Goal: Information Seeking & Learning: Check status

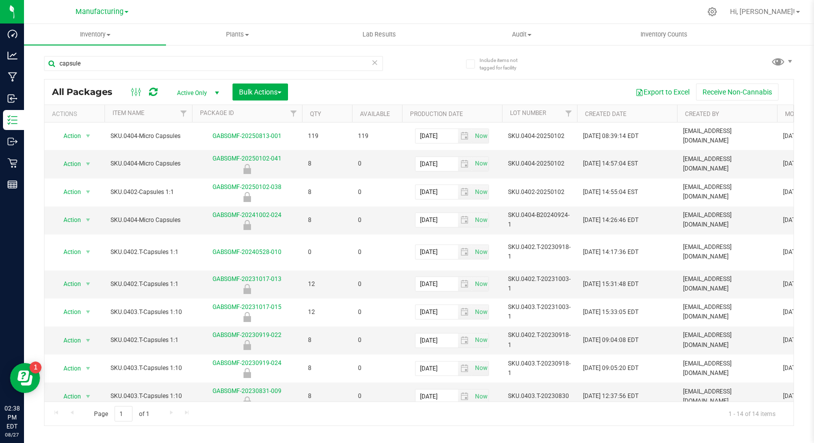
click at [96, 6] on link "Manufacturing" at bounding box center [101, 10] width 53 height 9
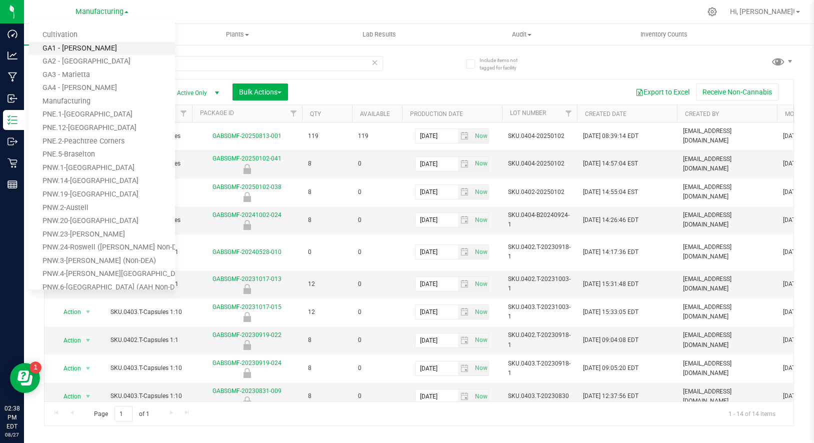
click at [79, 42] on link "GA1 - [PERSON_NAME]" at bounding box center [102, 48] width 146 height 13
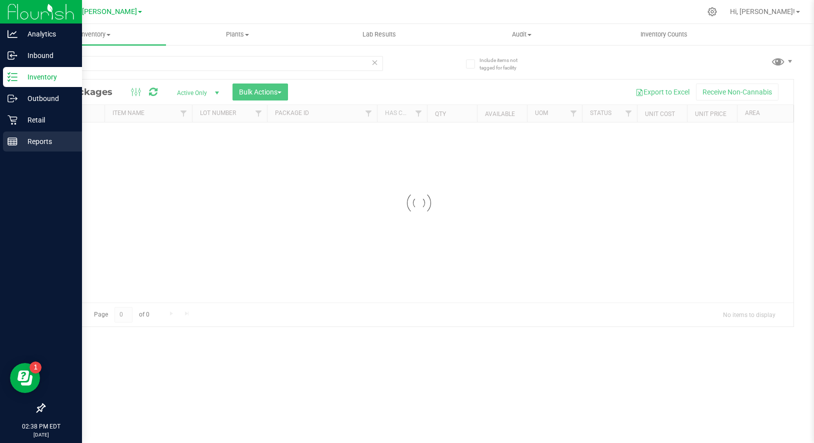
click at [34, 139] on p "Reports" at bounding box center [47, 141] width 60 height 12
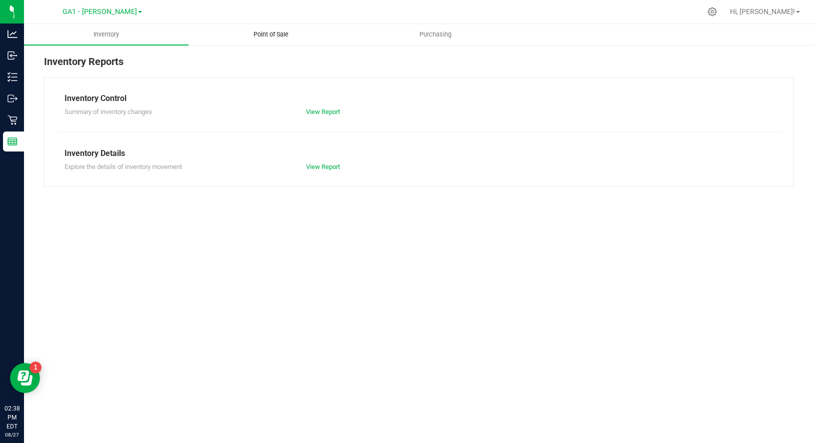
click at [264, 30] on span "Point of Sale" at bounding box center [271, 34] width 62 height 9
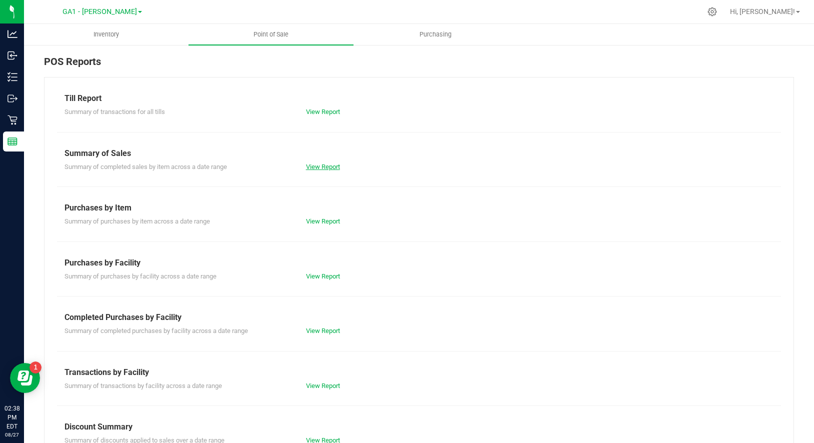
click at [332, 167] on link "View Report" at bounding box center [323, 166] width 34 height 7
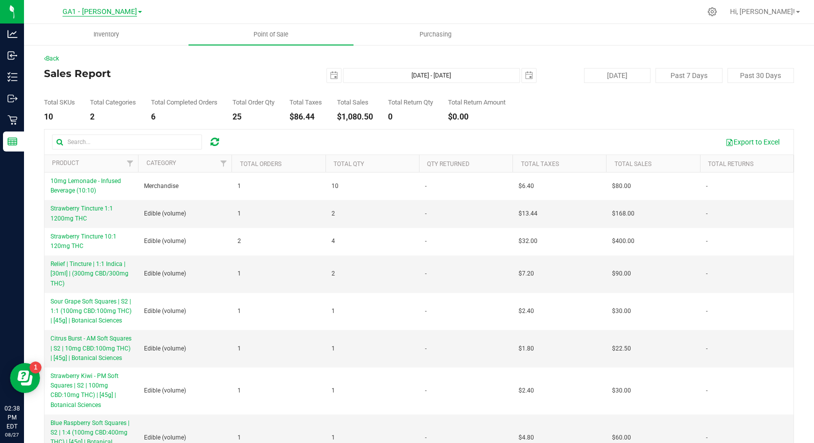
click at [109, 12] on span "GA1 - [PERSON_NAME]" at bounding box center [99, 11] width 74 height 9
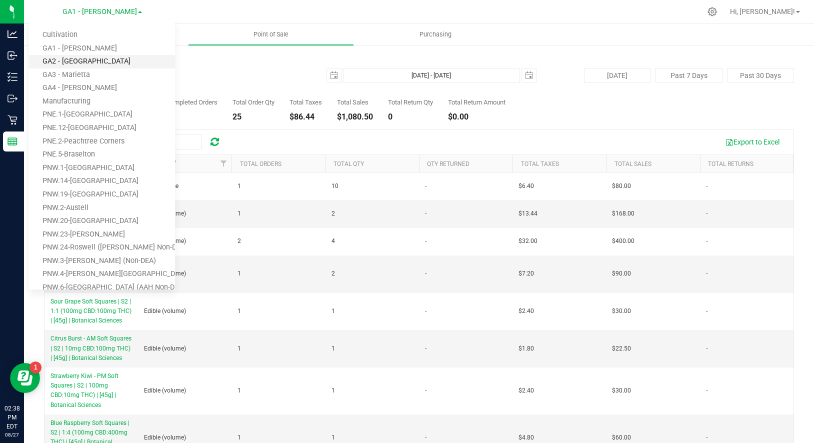
click at [86, 55] on link "GA2 - [GEOGRAPHIC_DATA]" at bounding box center [102, 61] width 146 height 13
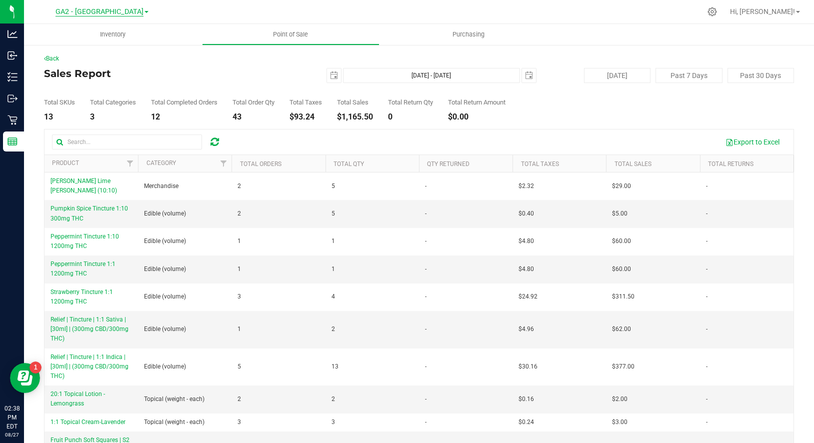
click at [114, 10] on span "GA2 - [GEOGRAPHIC_DATA]" at bounding box center [99, 11] width 88 height 9
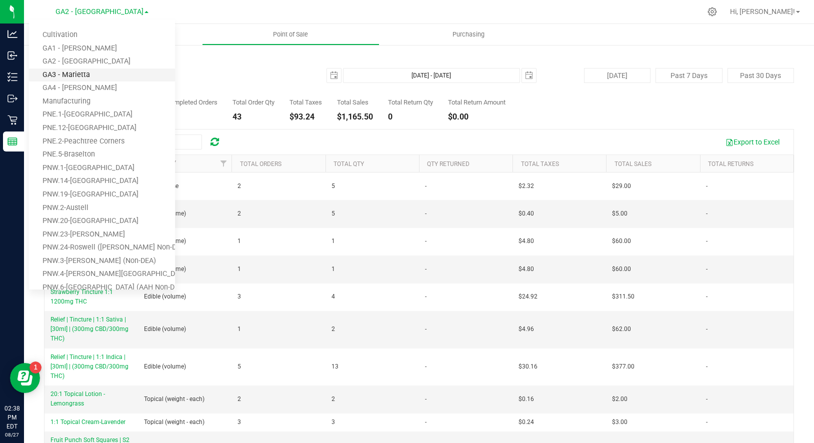
click at [86, 71] on link "GA3 - Marietta" at bounding box center [102, 74] width 146 height 13
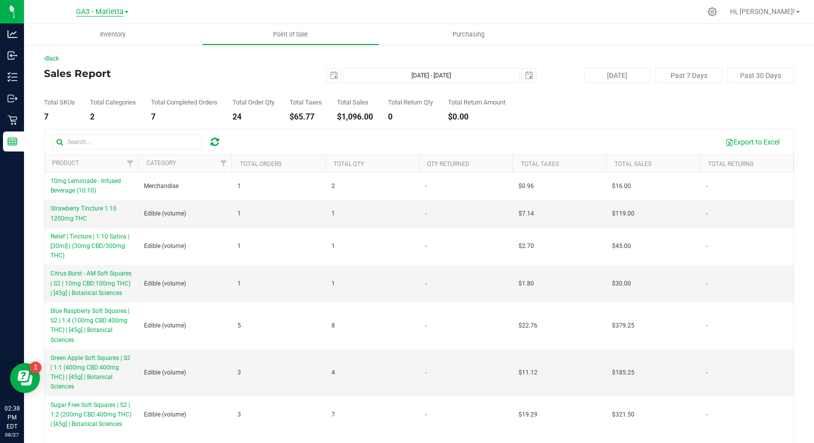
click at [100, 11] on span "GA3 - Marietta" at bounding box center [99, 11] width 47 height 9
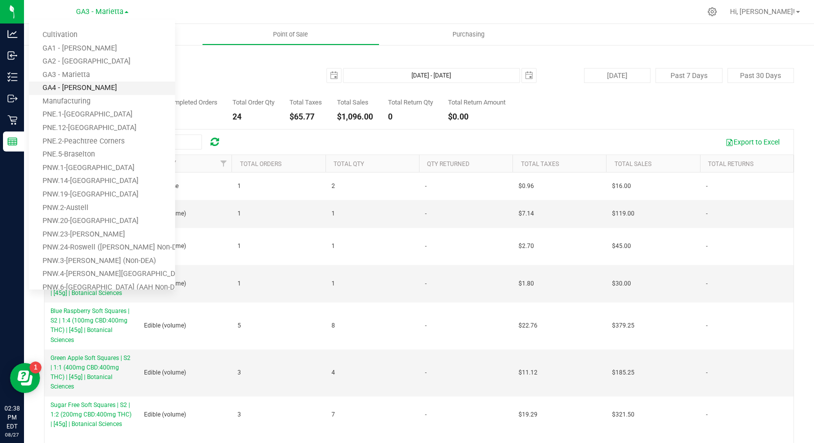
click at [79, 85] on link "GA4 - [PERSON_NAME]" at bounding box center [102, 87] width 146 height 13
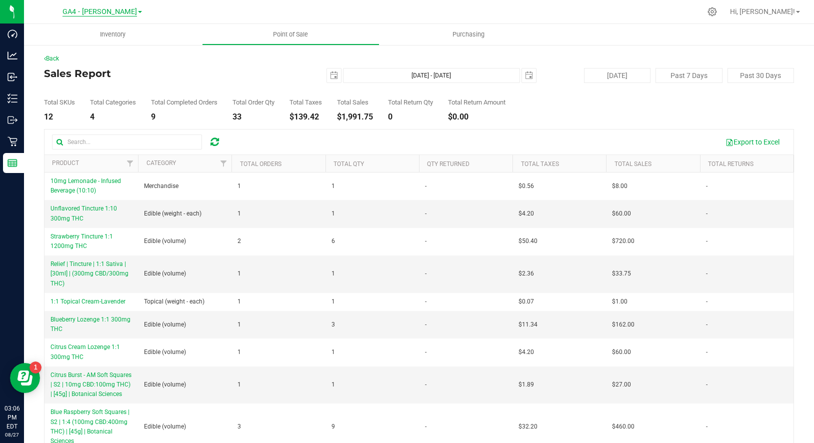
click at [101, 9] on span "GA4 - [PERSON_NAME]" at bounding box center [99, 11] width 74 height 9
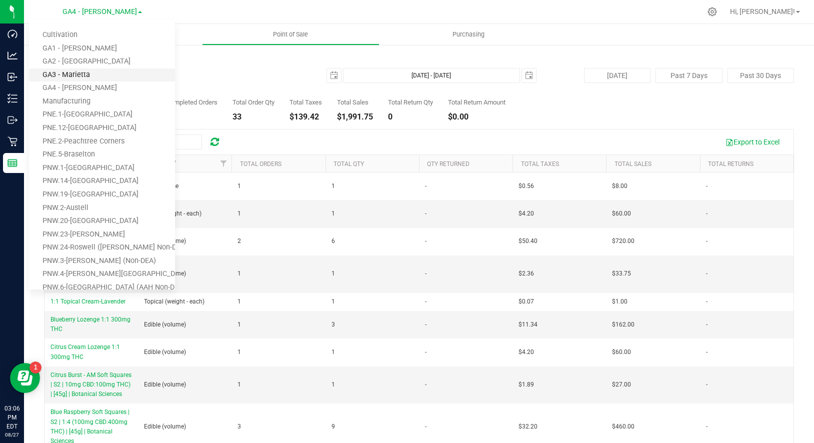
click at [87, 71] on link "GA3 - Marietta" at bounding box center [102, 74] width 146 height 13
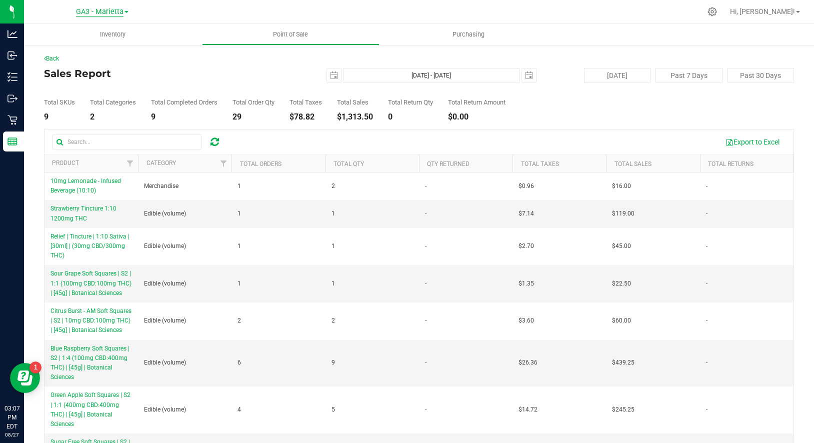
click at [96, 13] on span "GA3 - Marietta" at bounding box center [99, 11] width 47 height 9
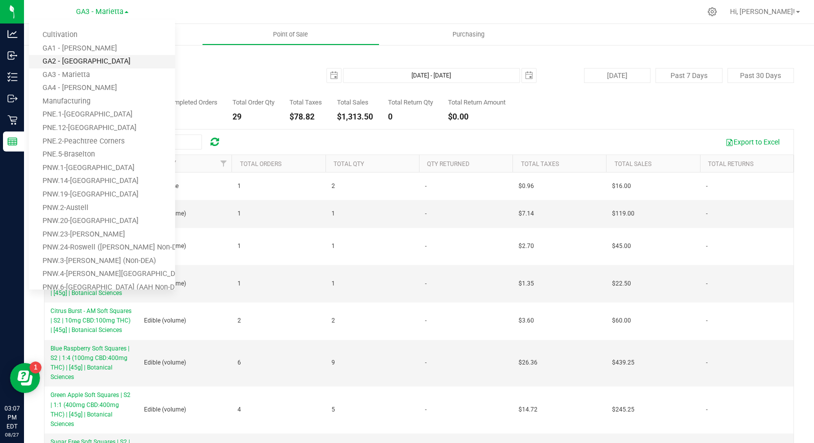
click at [88, 57] on link "GA2 - [GEOGRAPHIC_DATA]" at bounding box center [102, 61] width 146 height 13
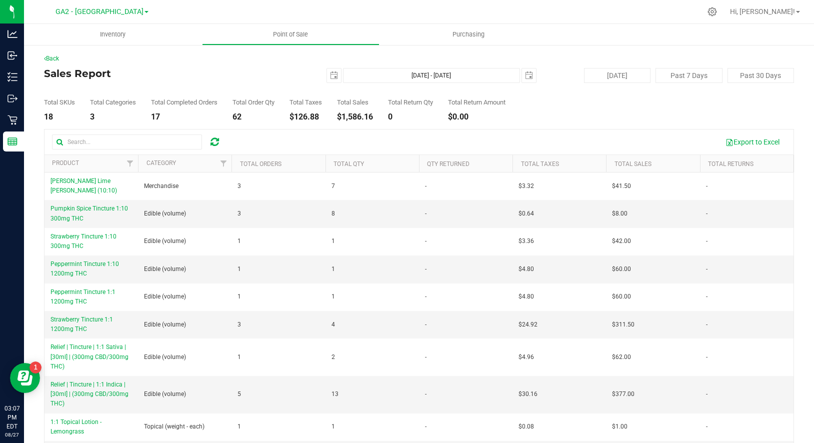
click at [213, 77] on h4 "Sales Report" at bounding box center [169, 73] width 250 height 11
click at [94, 8] on span "GA2 - [GEOGRAPHIC_DATA]" at bounding box center [99, 11] width 88 height 9
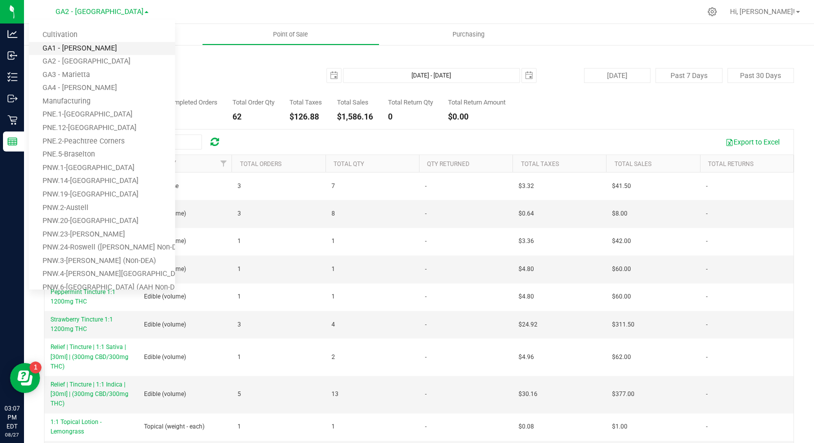
click at [80, 43] on link "GA1 - [PERSON_NAME]" at bounding box center [102, 48] width 146 height 13
